Goal: Navigation & Orientation: Go to known website

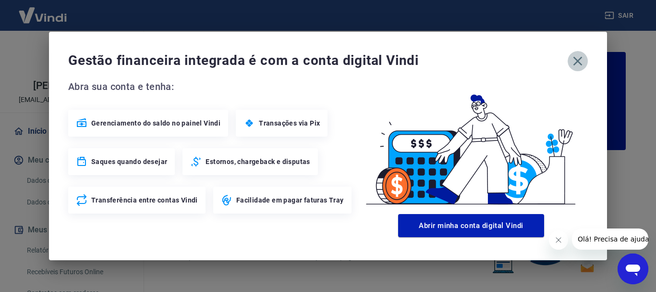
click at [579, 63] on icon "button" at bounding box center [577, 60] width 15 height 15
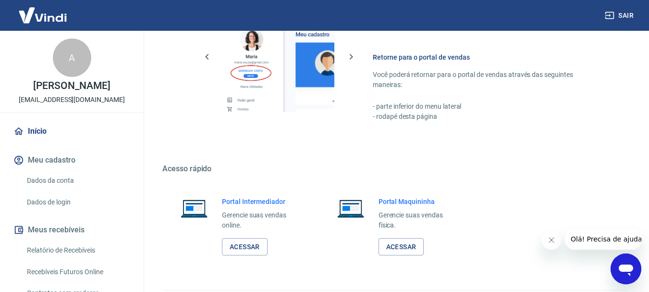
scroll to position [596, 0]
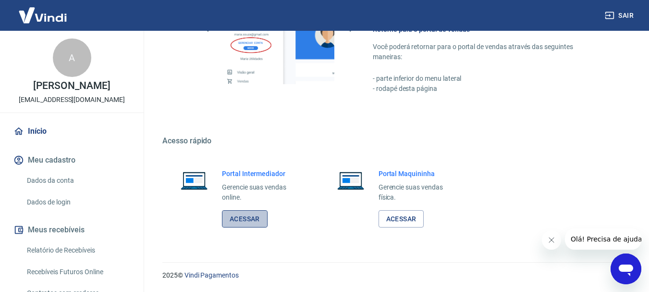
click at [243, 220] on link "Acessar" at bounding box center [245, 219] width 46 height 18
